Goal: Book appointment/travel/reservation

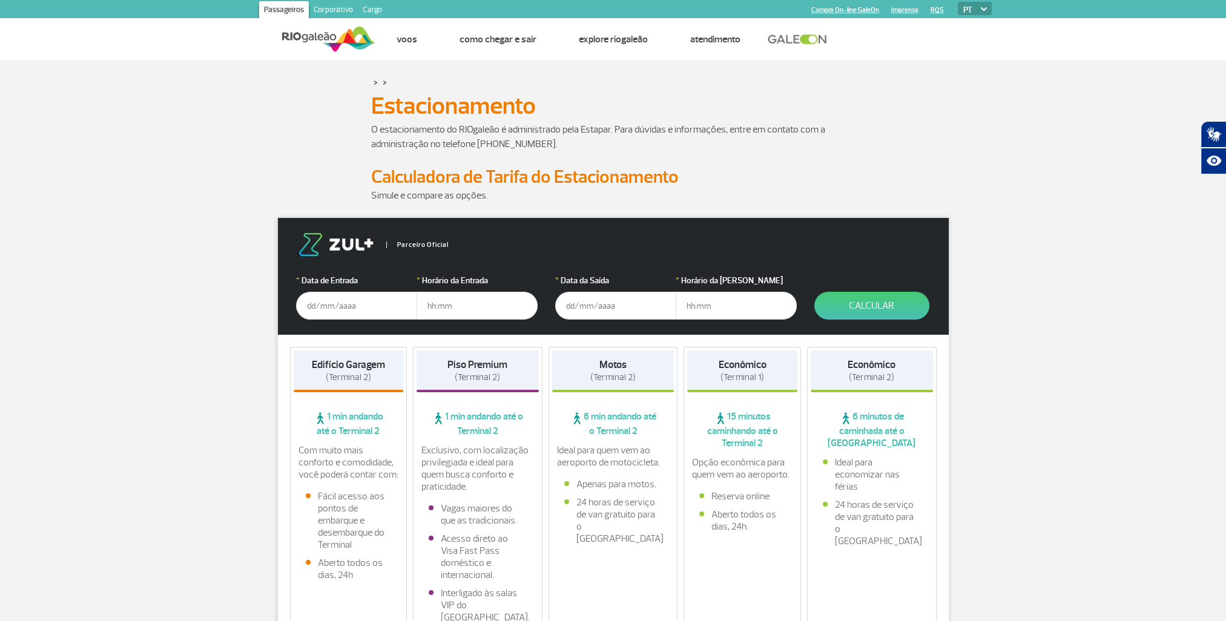
click at [307, 301] on input "text" at bounding box center [356, 306] width 121 height 28
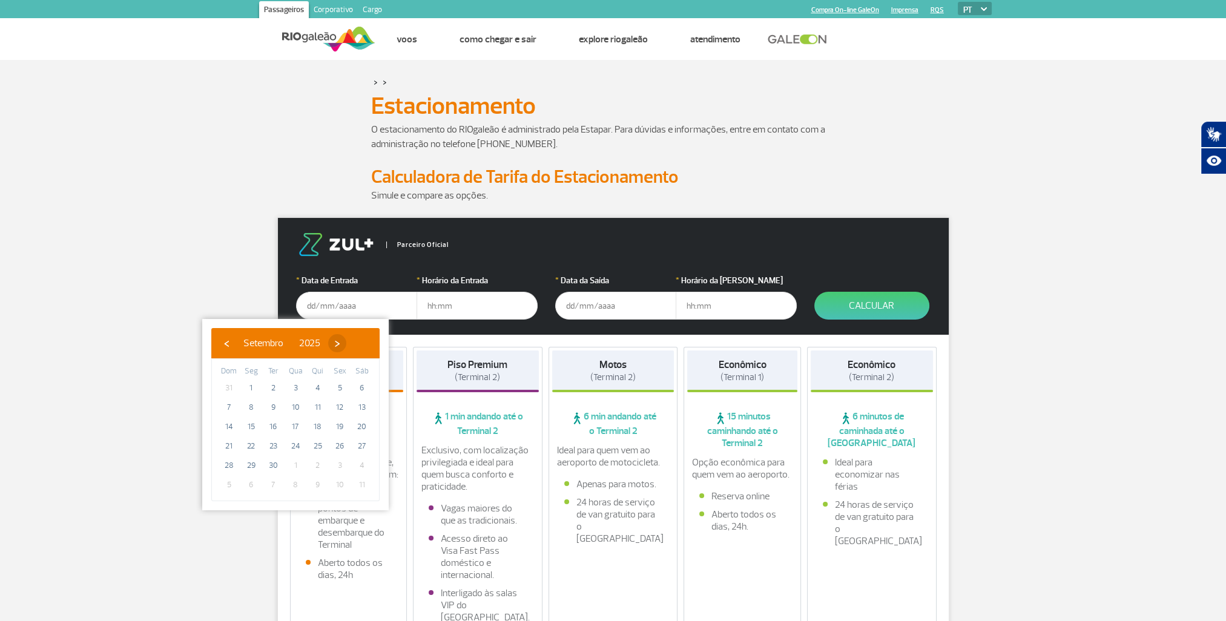
click at [346, 343] on span "›" at bounding box center [337, 343] width 18 height 18
click at [319, 388] on span "2" at bounding box center [317, 387] width 19 height 19
type input "[DATE]"
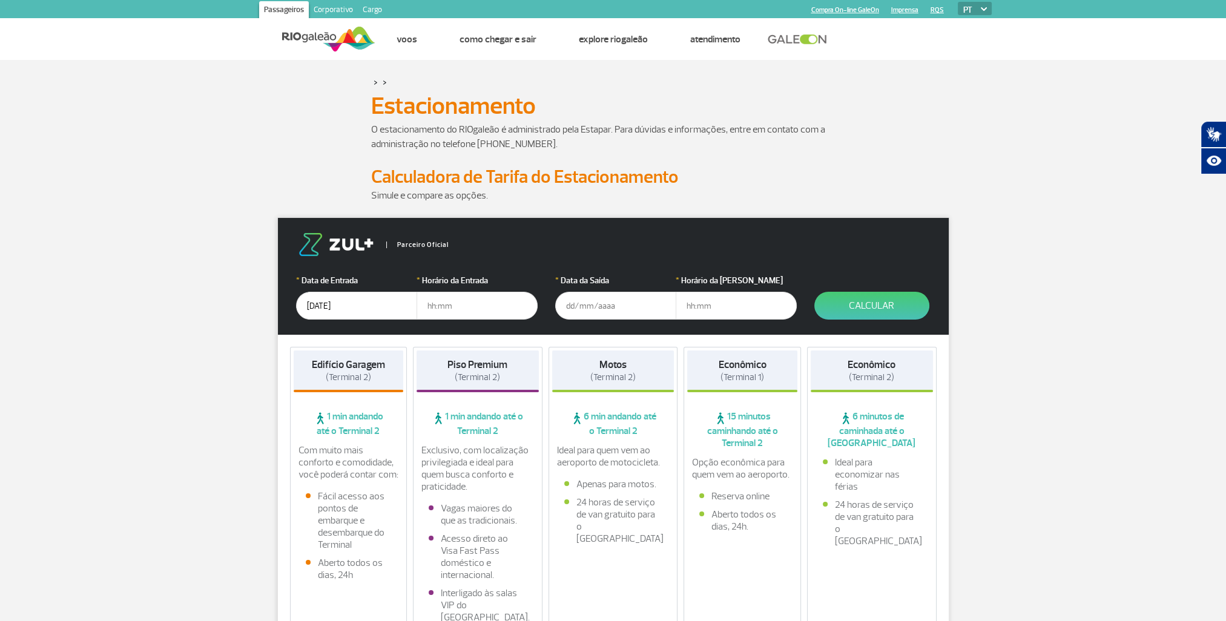
click at [429, 304] on input "text" at bounding box center [476, 306] width 121 height 28
type input "07:00"
click at [584, 296] on input "text" at bounding box center [615, 306] width 121 height 28
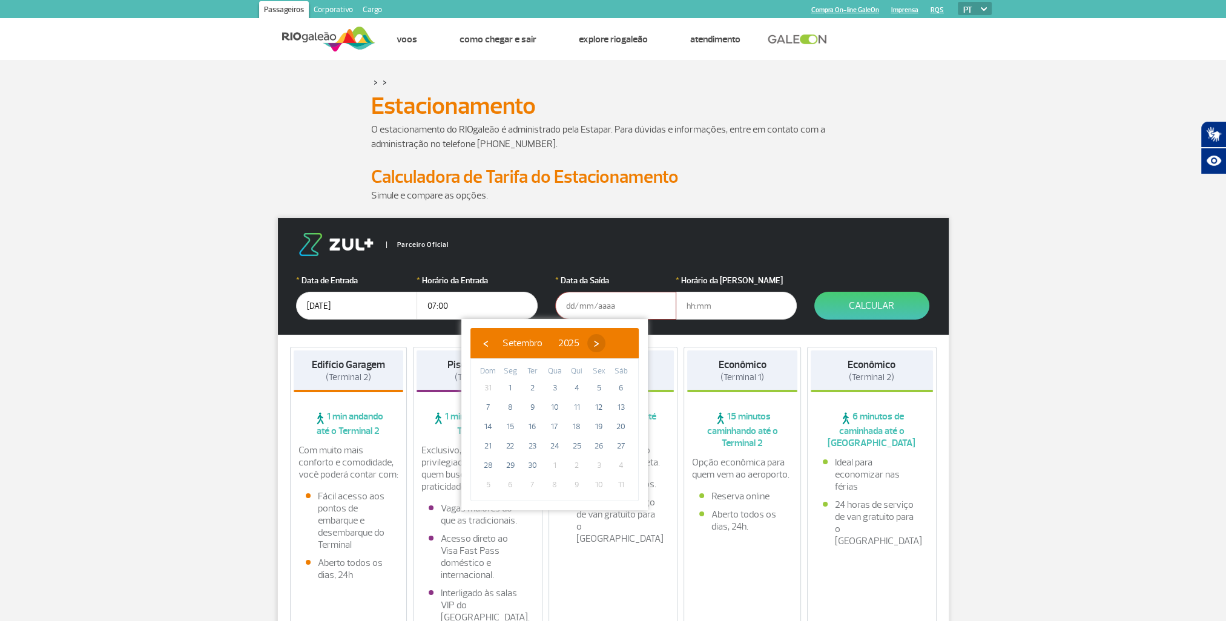
click at [605, 341] on span "›" at bounding box center [596, 343] width 18 height 18
click at [511, 427] on span "13" at bounding box center [510, 426] width 19 height 19
type input "[DATE]"
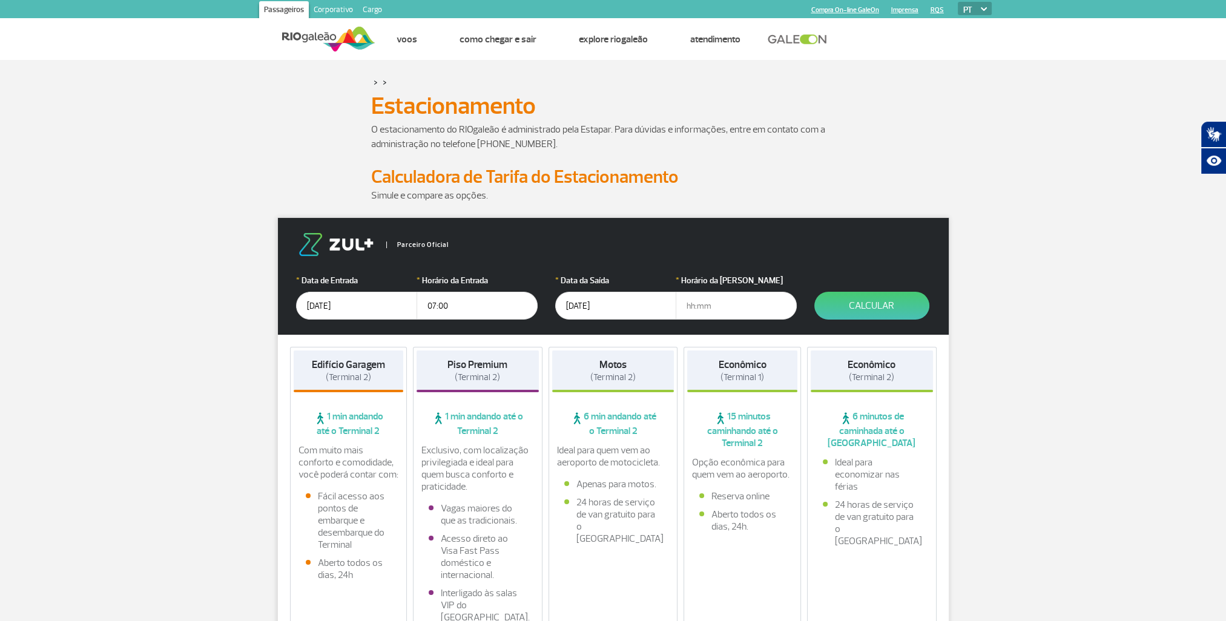
click at [690, 301] on input "text" at bounding box center [736, 306] width 121 height 28
type input "14:00"
click at [877, 302] on button "Calcular" at bounding box center [871, 306] width 115 height 28
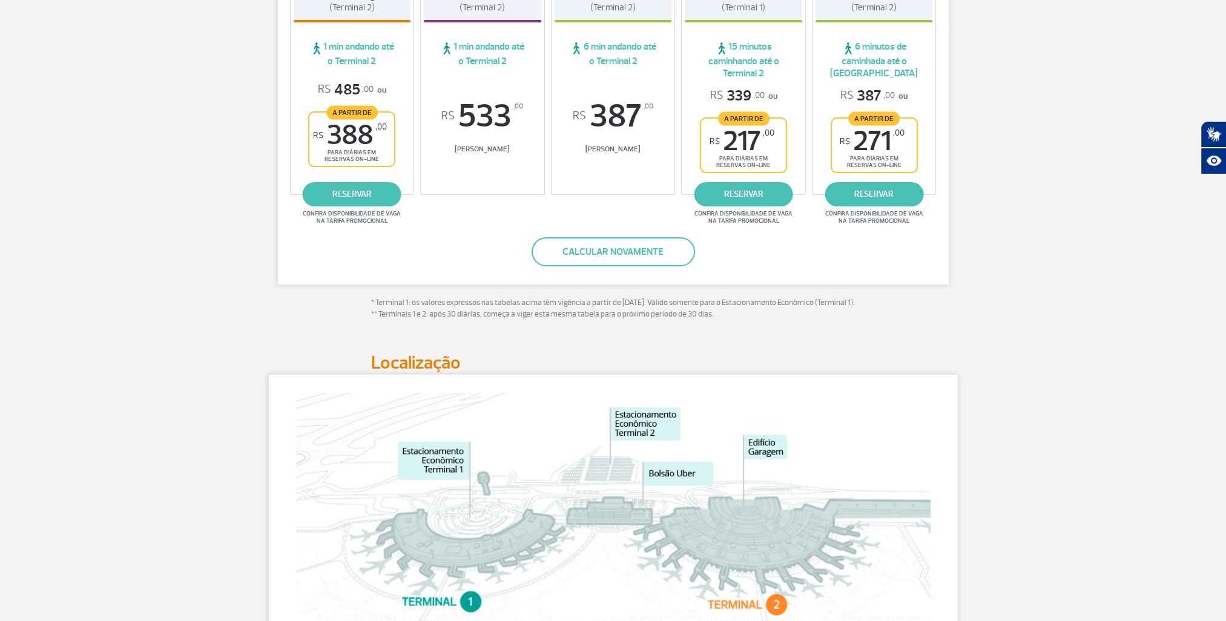
scroll to position [237, 0]
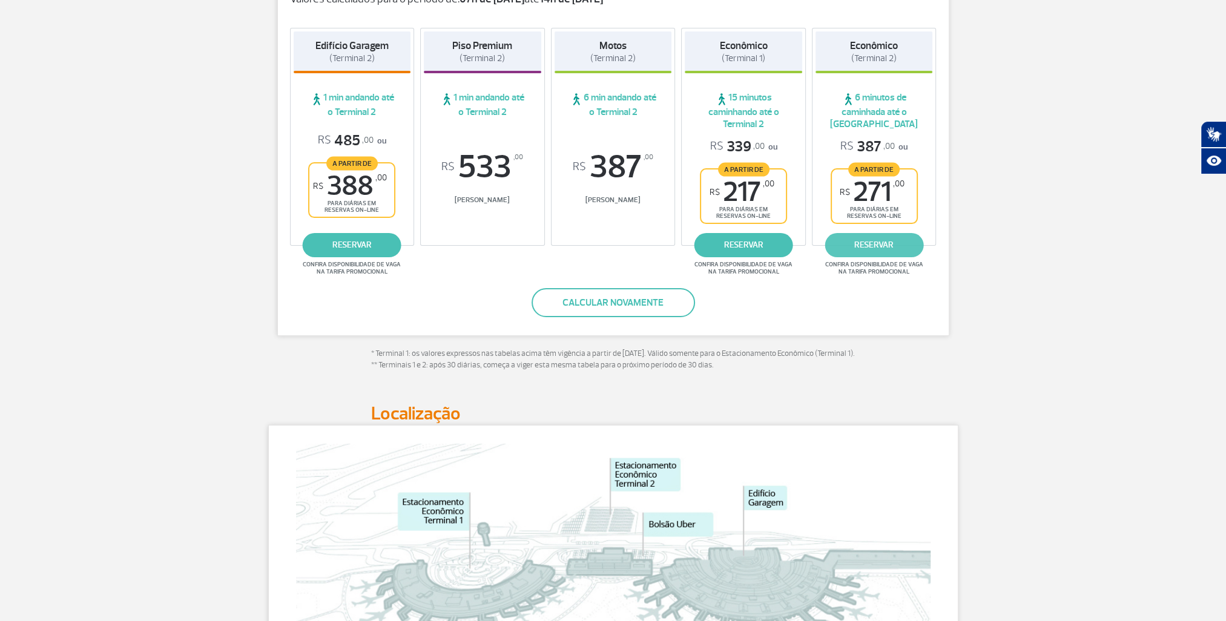
click at [888, 246] on link "reservar" at bounding box center [873, 245] width 99 height 24
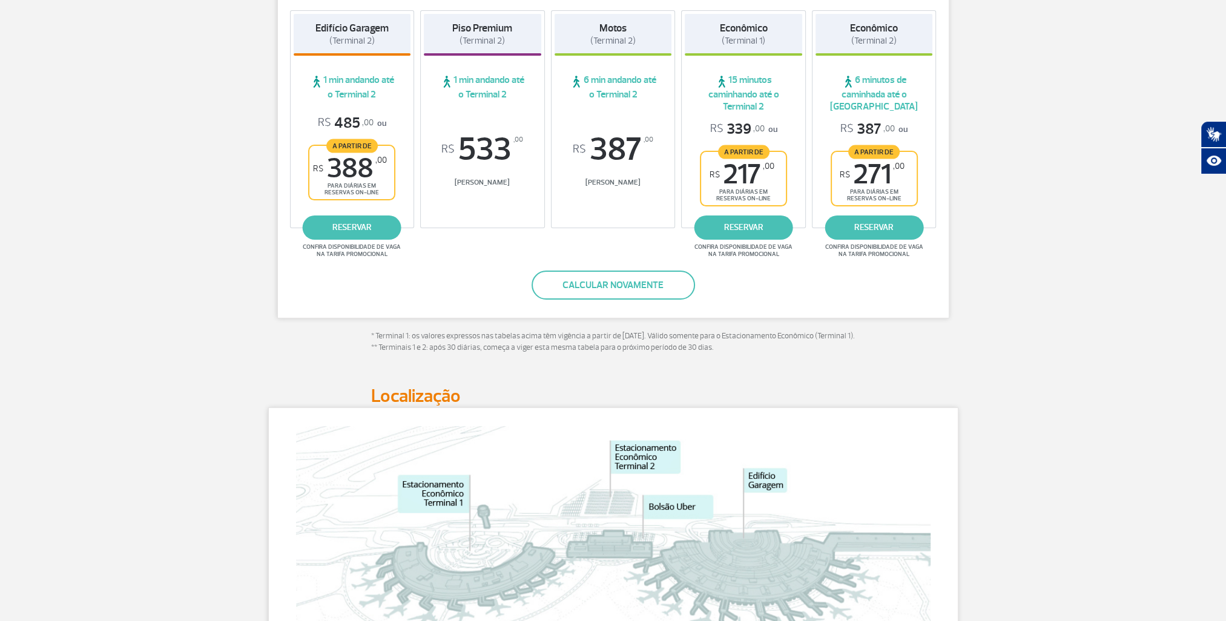
scroll to position [177, 0]
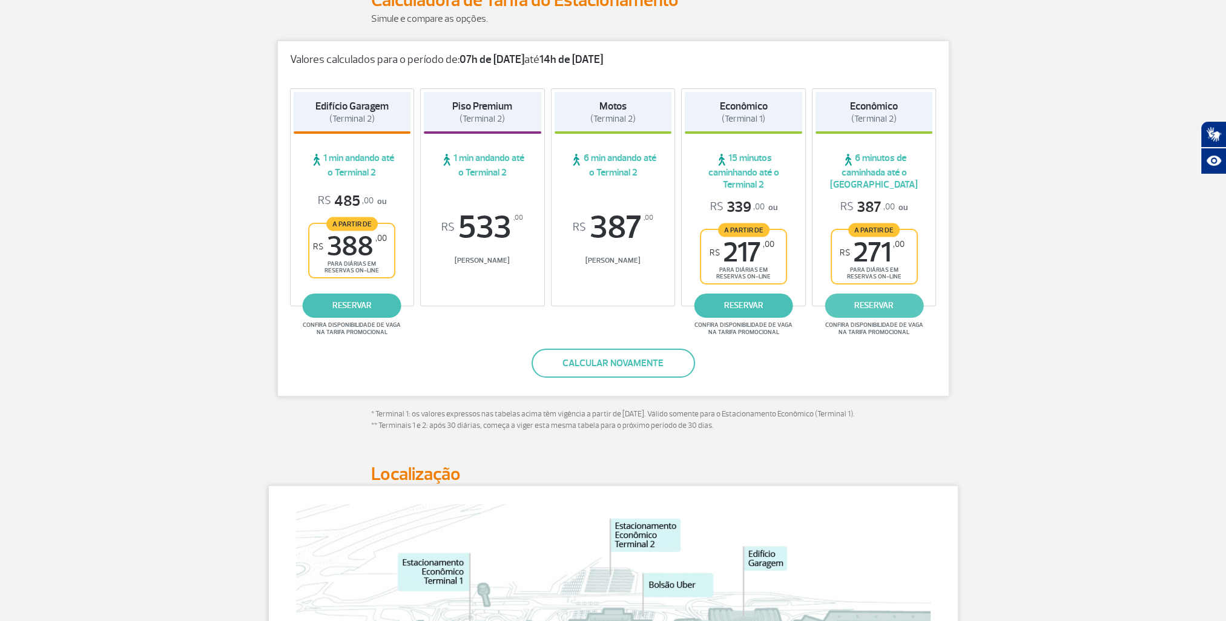
click at [883, 306] on link "reservar" at bounding box center [873, 306] width 99 height 24
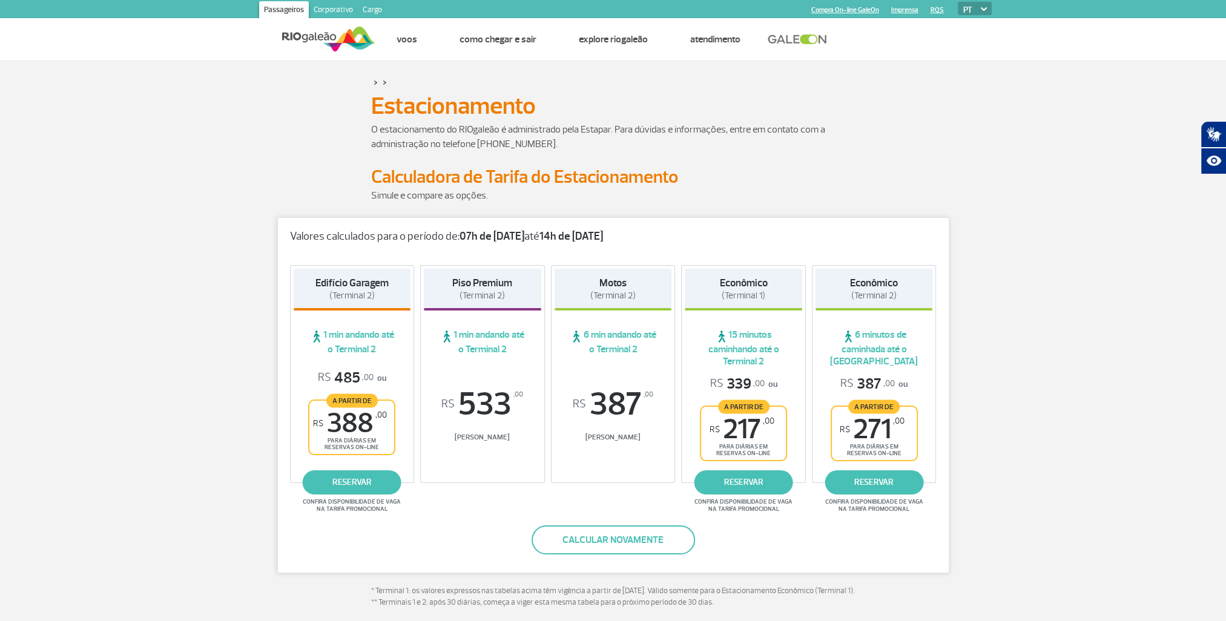
scroll to position [0, 0]
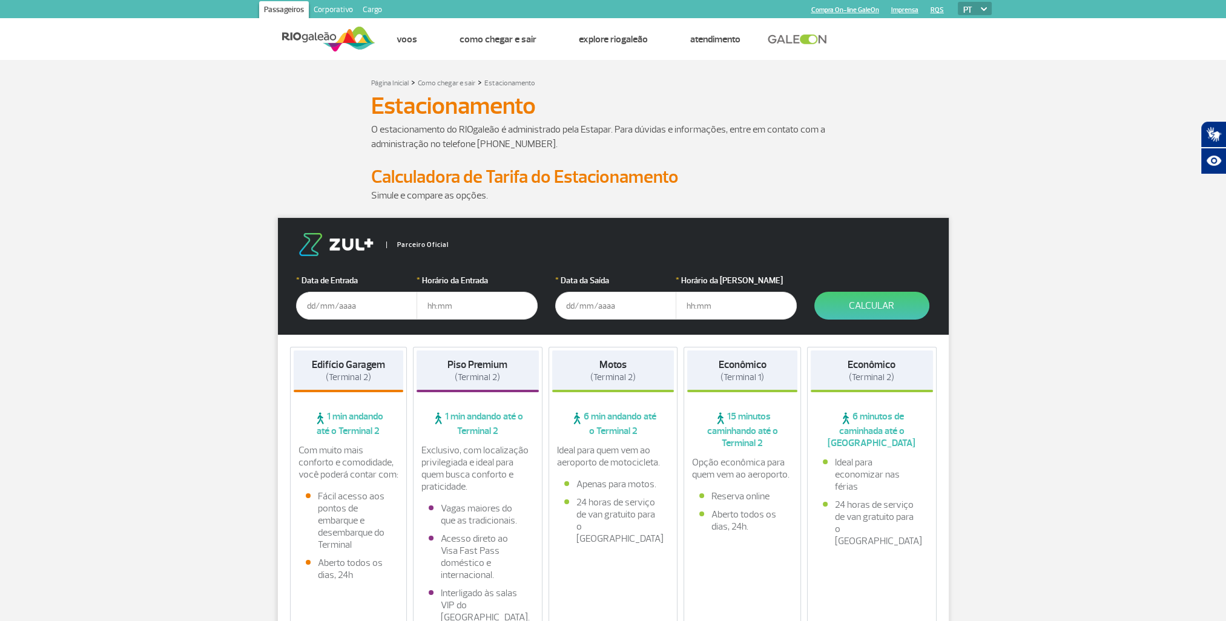
click at [321, 304] on input "text" at bounding box center [356, 306] width 121 height 28
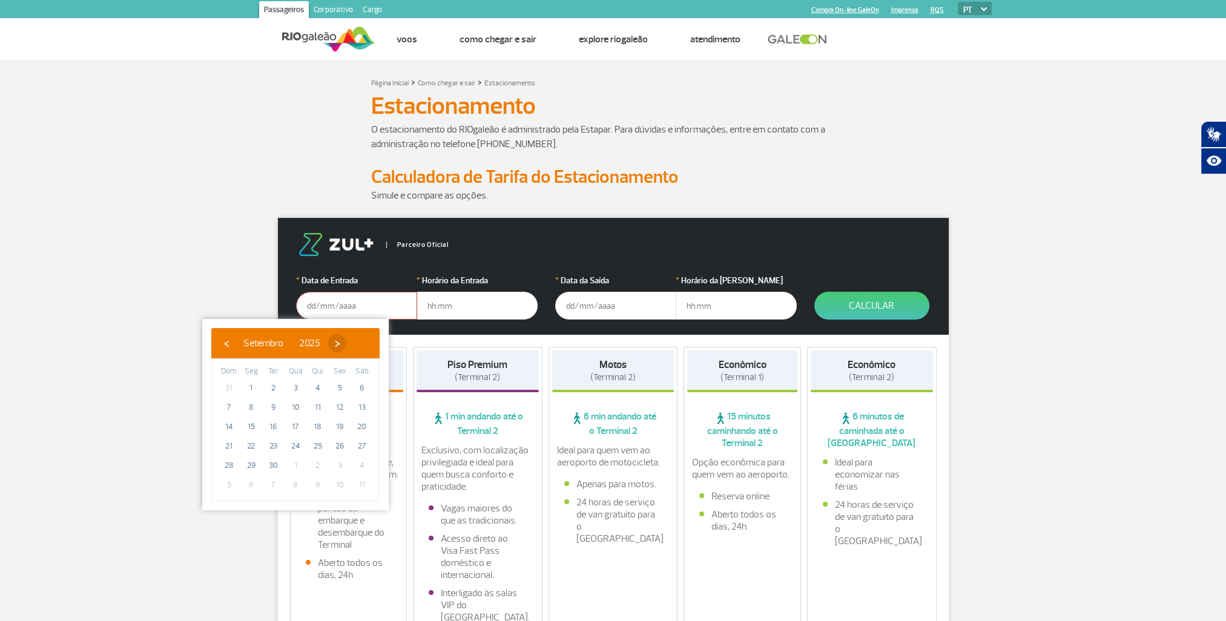
click at [346, 338] on span "›" at bounding box center [337, 343] width 18 height 18
click at [317, 390] on span "2" at bounding box center [317, 387] width 19 height 19
type input "[DATE]"
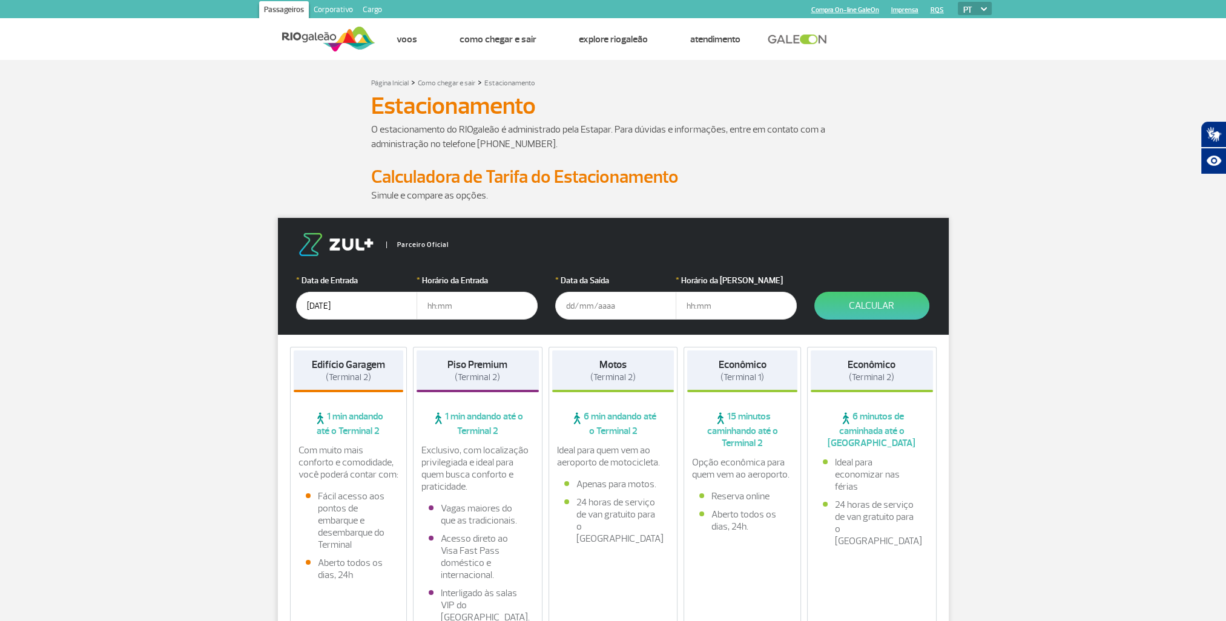
click at [427, 304] on input "text" at bounding box center [476, 306] width 121 height 28
type input "07:00"
click at [591, 304] on input "text" at bounding box center [615, 306] width 121 height 28
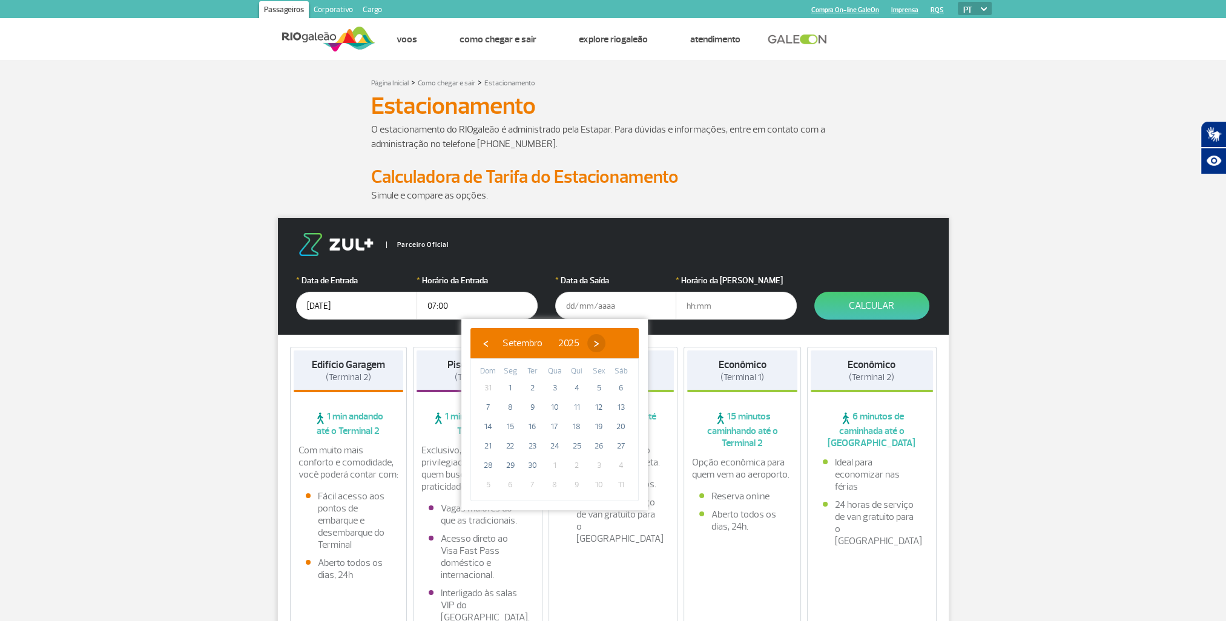
click at [605, 338] on span "›" at bounding box center [596, 343] width 18 height 18
click at [511, 427] on span "13" at bounding box center [510, 426] width 19 height 19
type input "[DATE]"
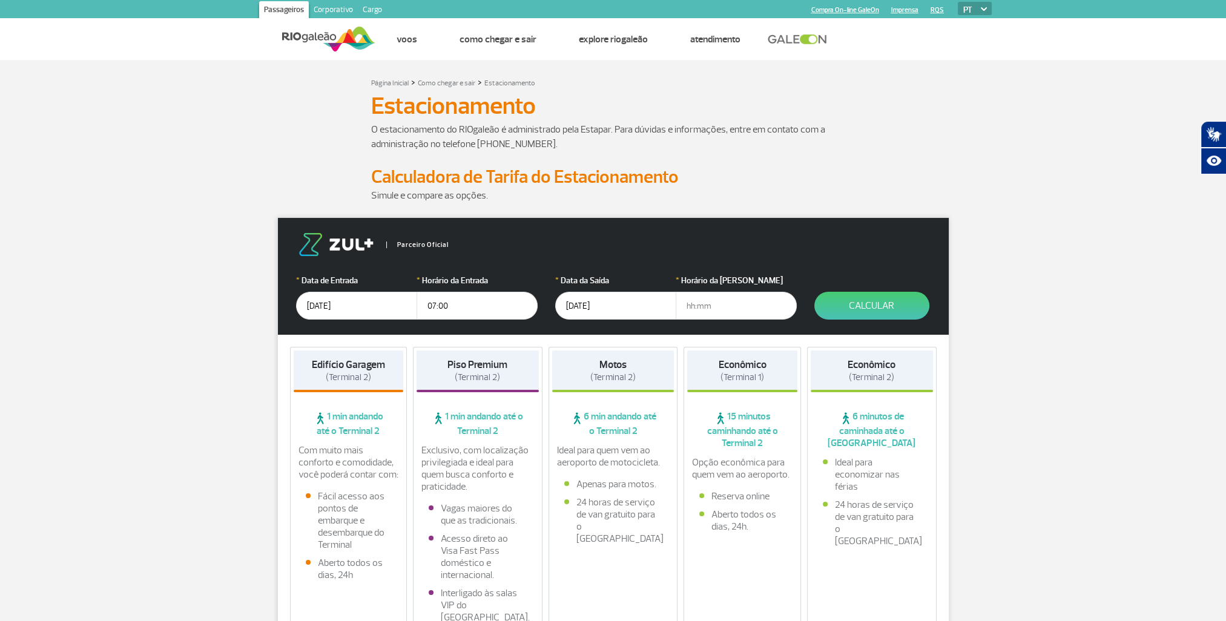
click at [685, 307] on input "text" at bounding box center [736, 306] width 121 height 28
type input "14:00"
click at [881, 301] on button "Calcular" at bounding box center [871, 306] width 115 height 28
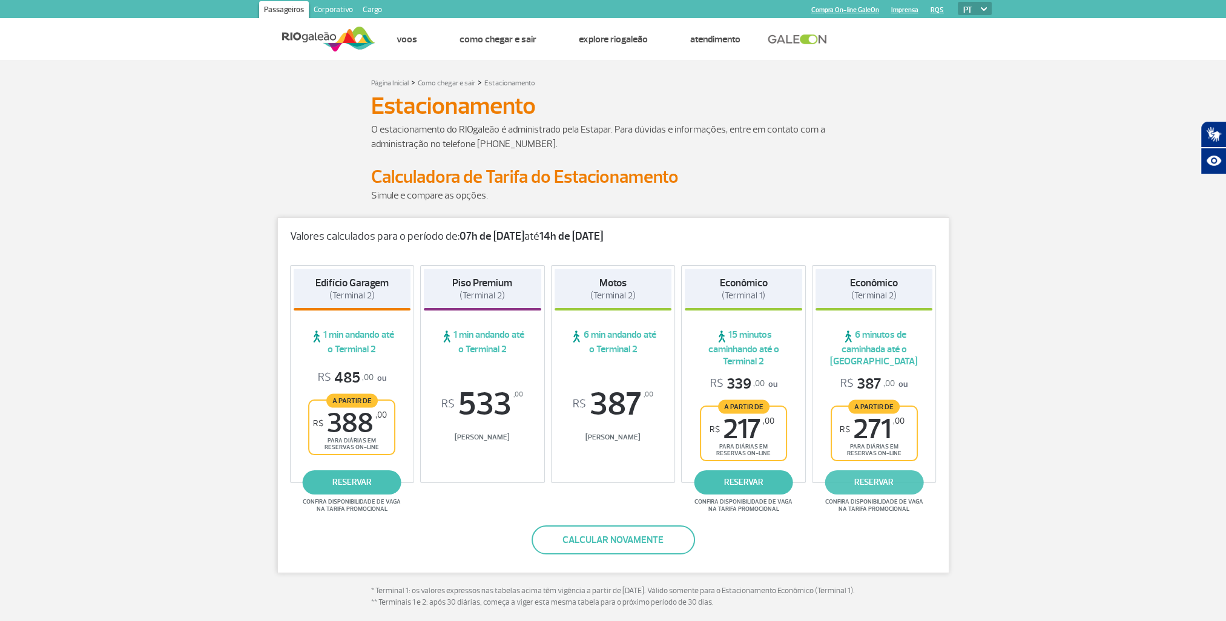
click at [886, 480] on link "reservar" at bounding box center [873, 482] width 99 height 24
